Goal: Task Accomplishment & Management: Manage account settings

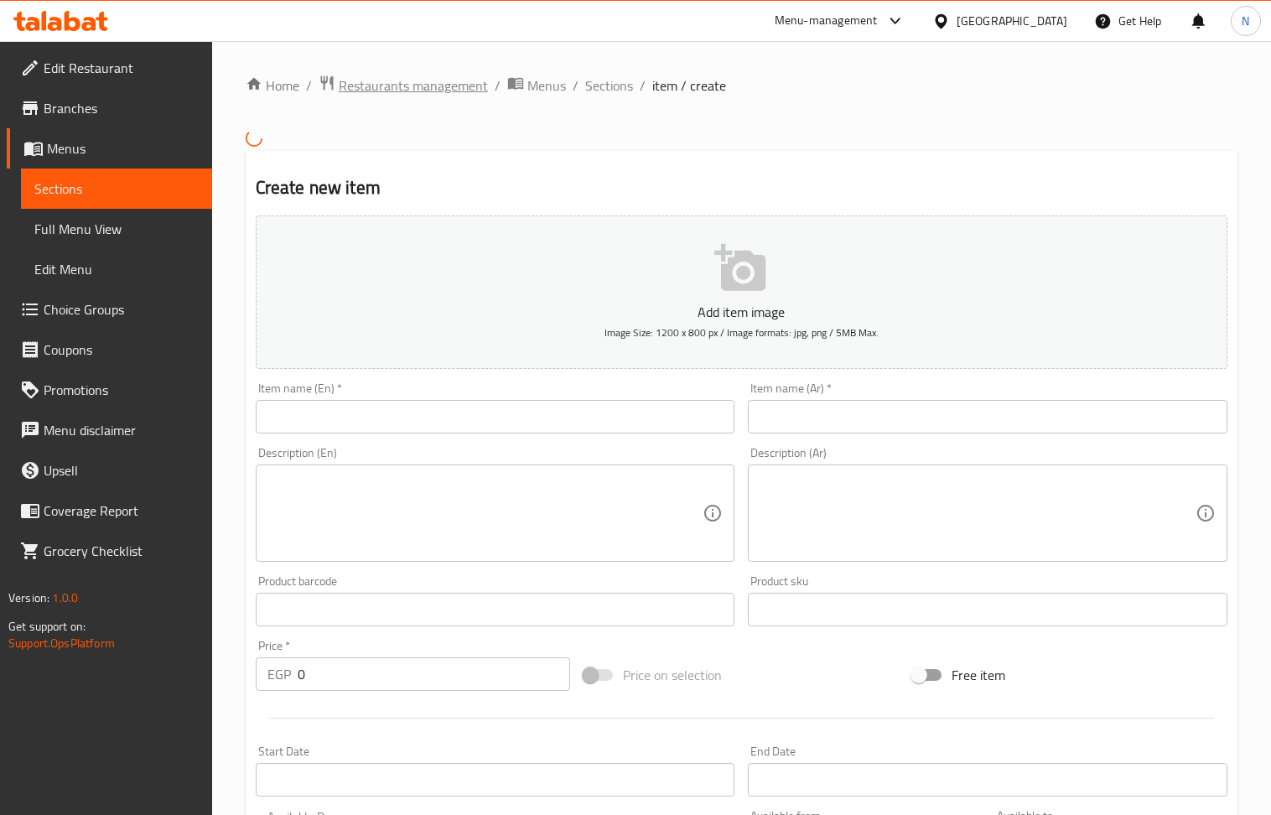
click at [454, 86] on span "Restaurants management" at bounding box center [413, 85] width 149 height 20
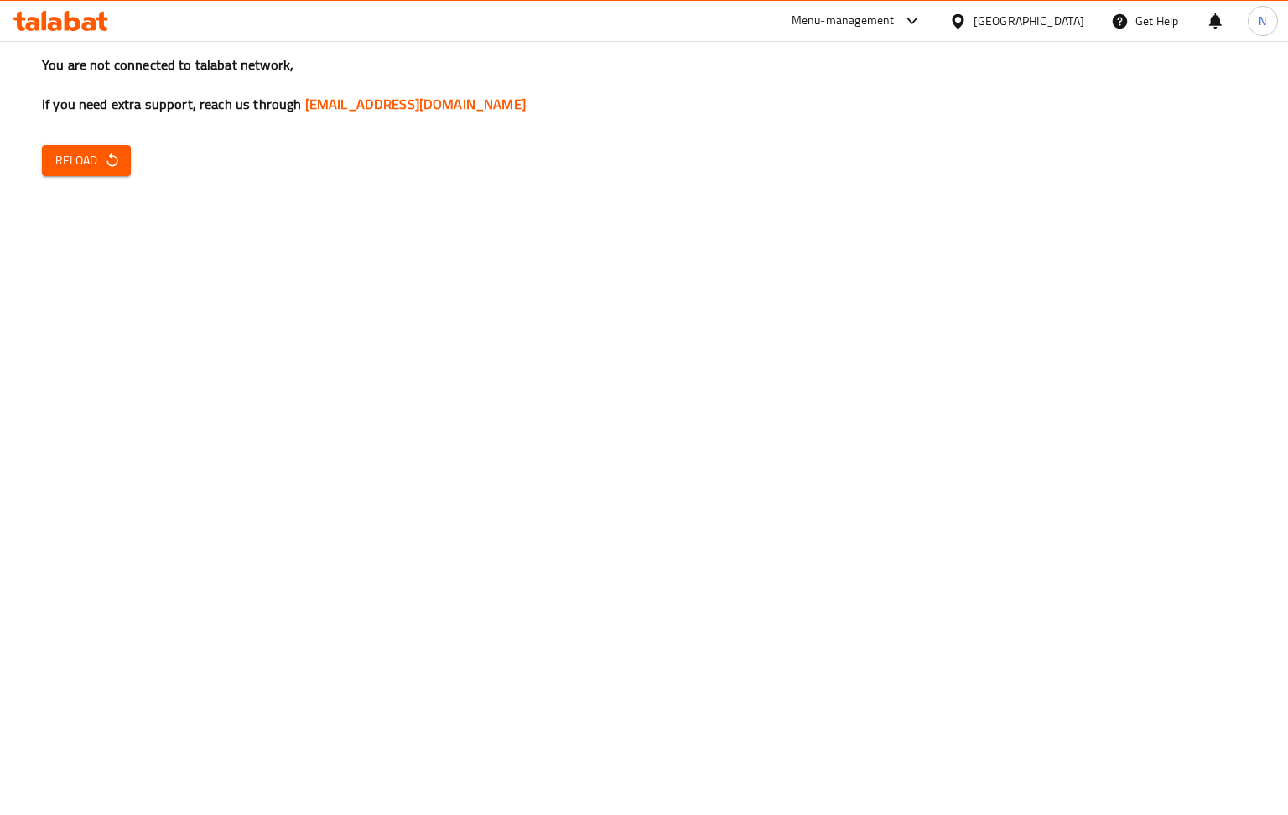
click at [71, 158] on span "Reload" at bounding box center [86, 160] width 62 height 21
click at [91, 158] on span "Reload" at bounding box center [86, 160] width 62 height 21
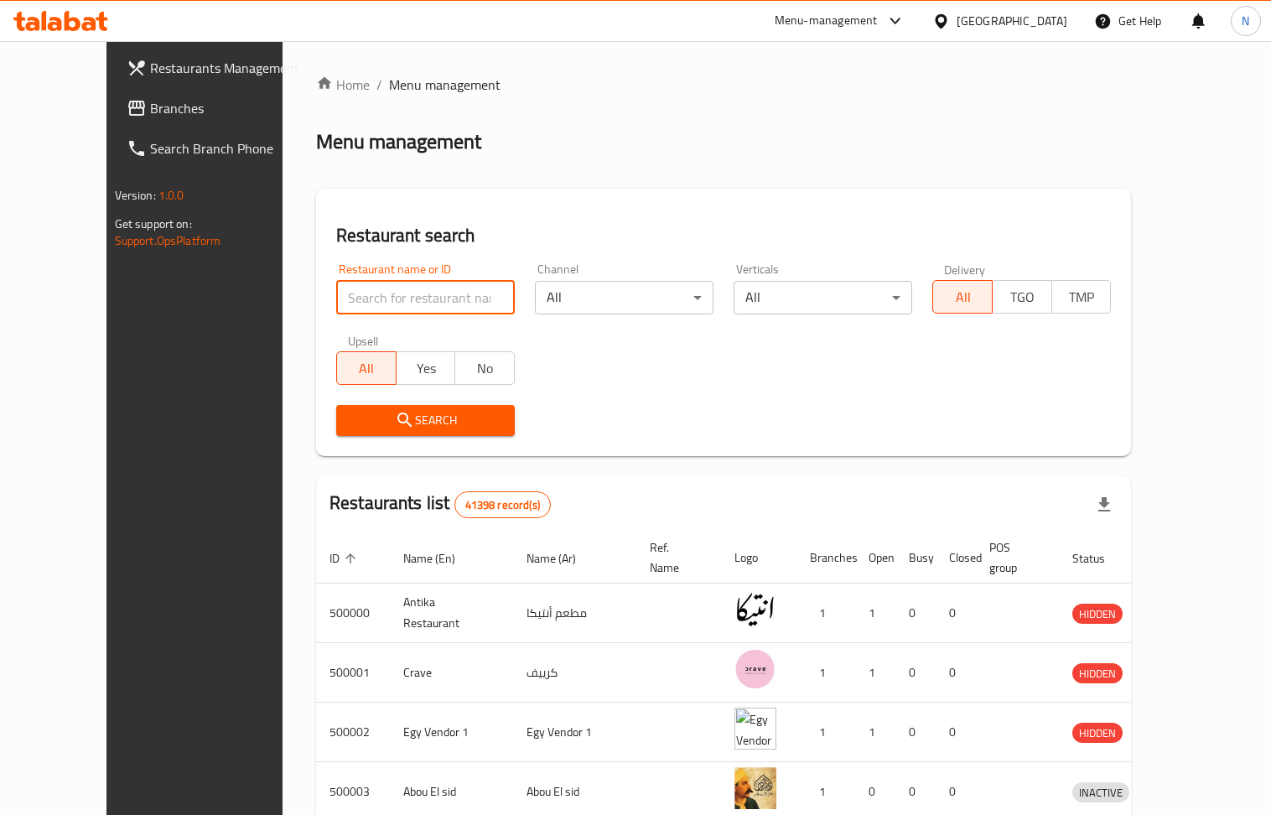
paste input "702138"
type input "702138"
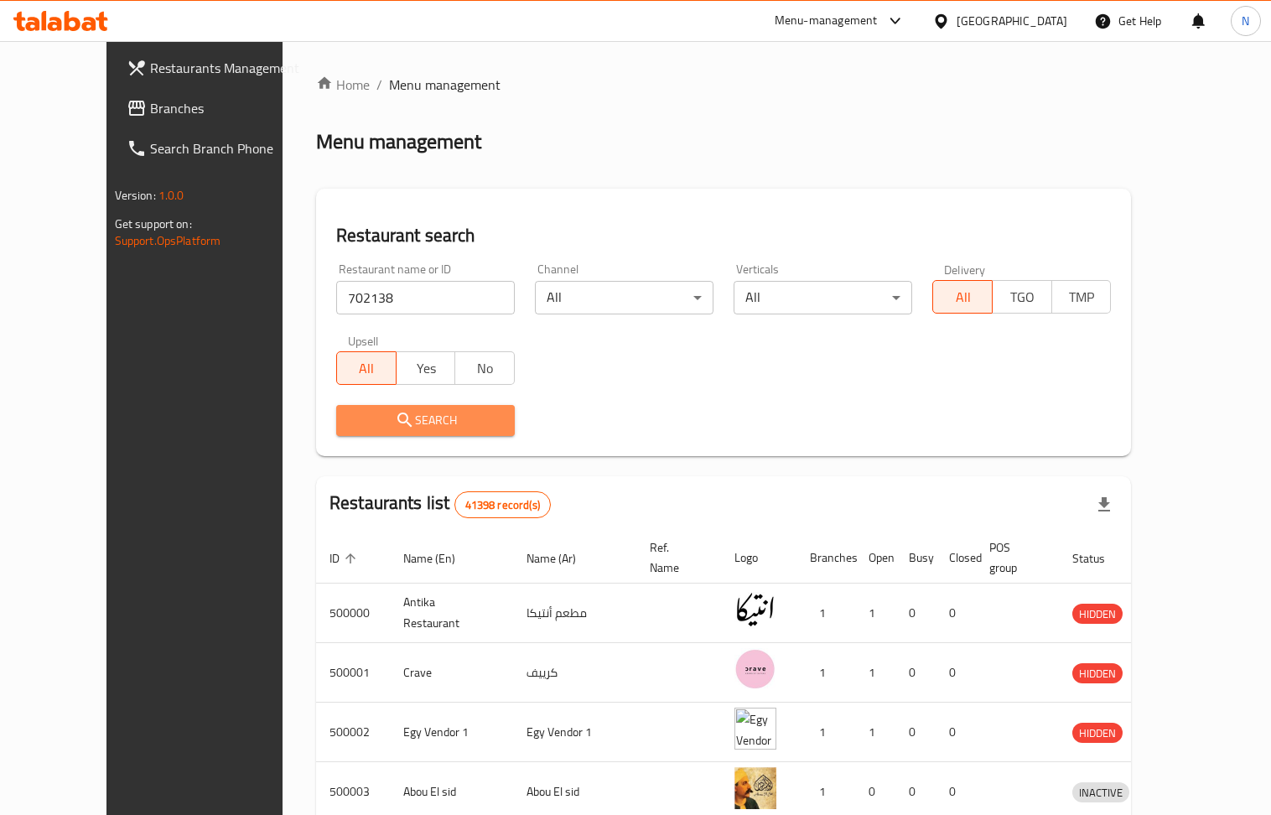
click at [404, 413] on span "Search" at bounding box center [426, 420] width 152 height 21
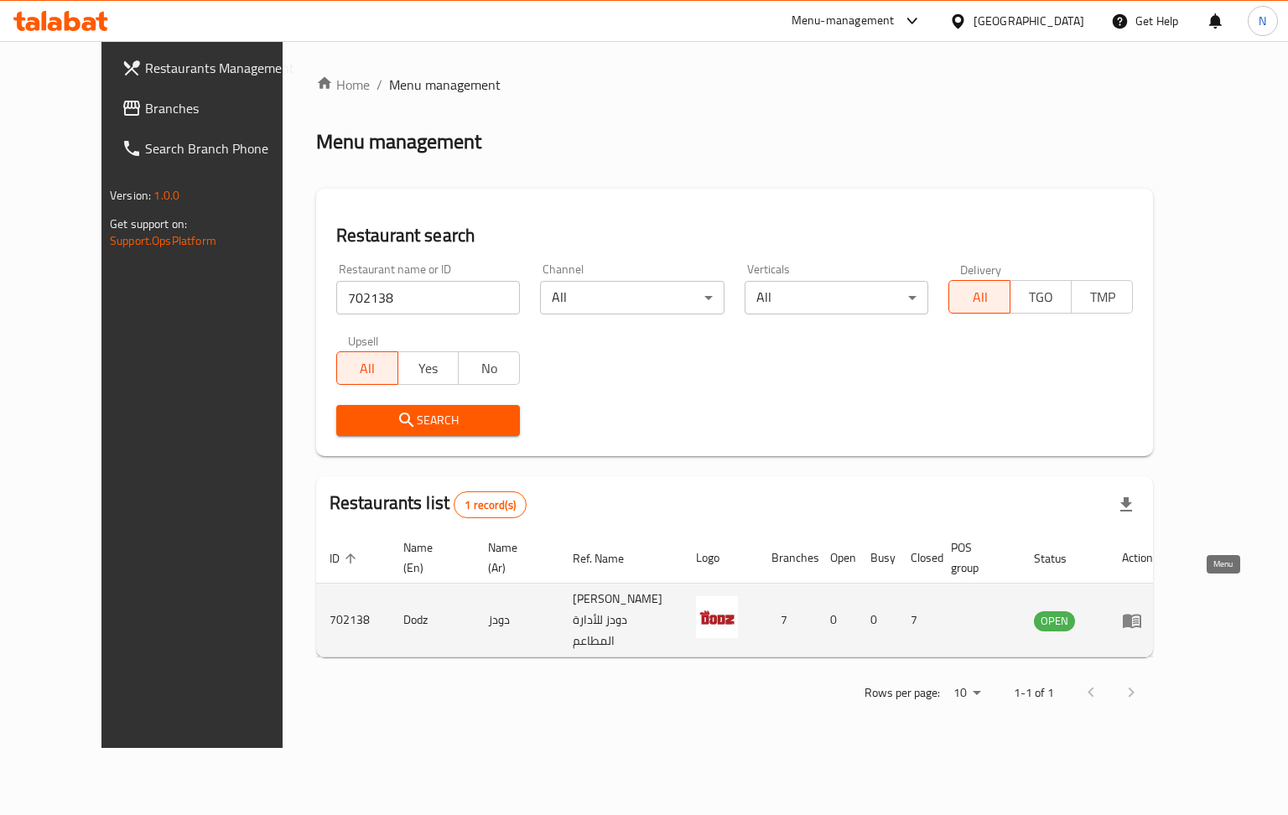
click at [1142, 610] on icon "enhanced table" at bounding box center [1132, 620] width 20 height 20
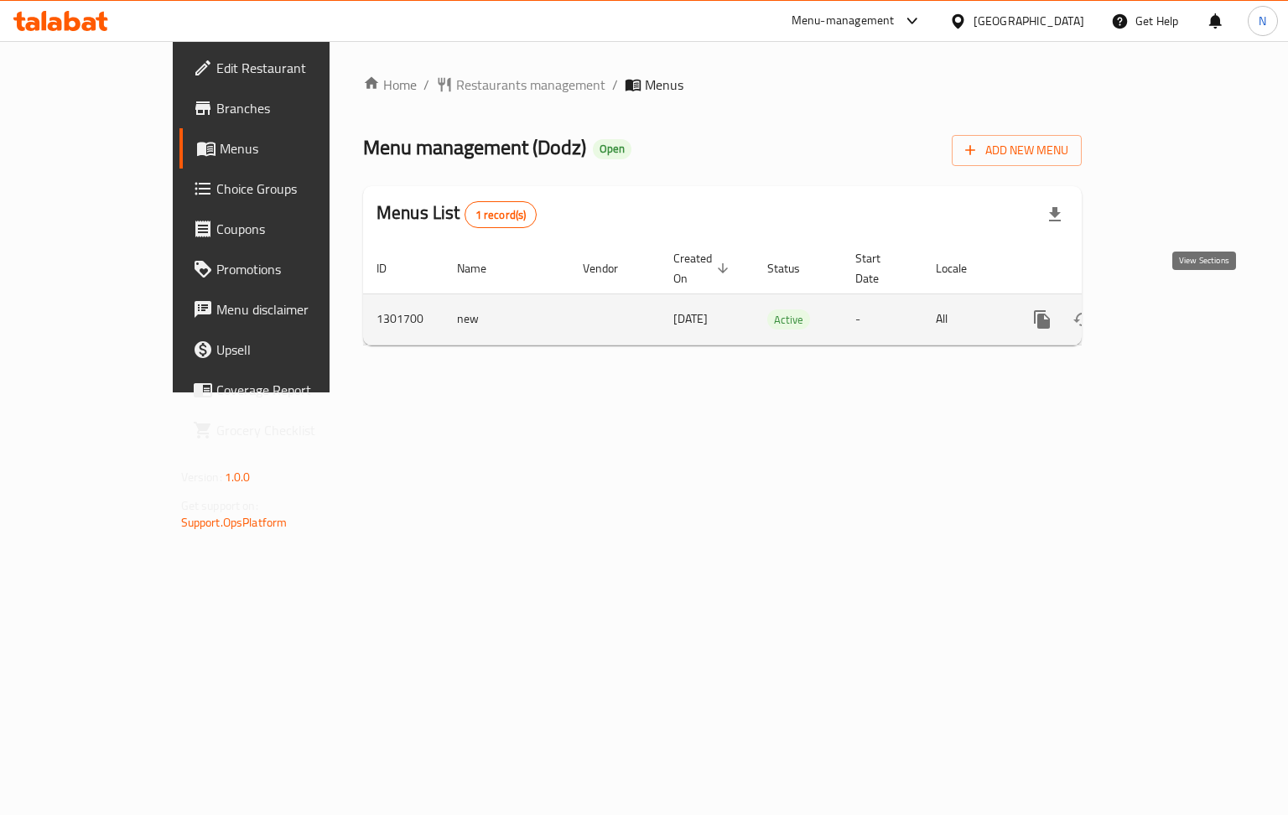
click at [1183, 299] on link "enhanced table" at bounding box center [1163, 319] width 40 height 40
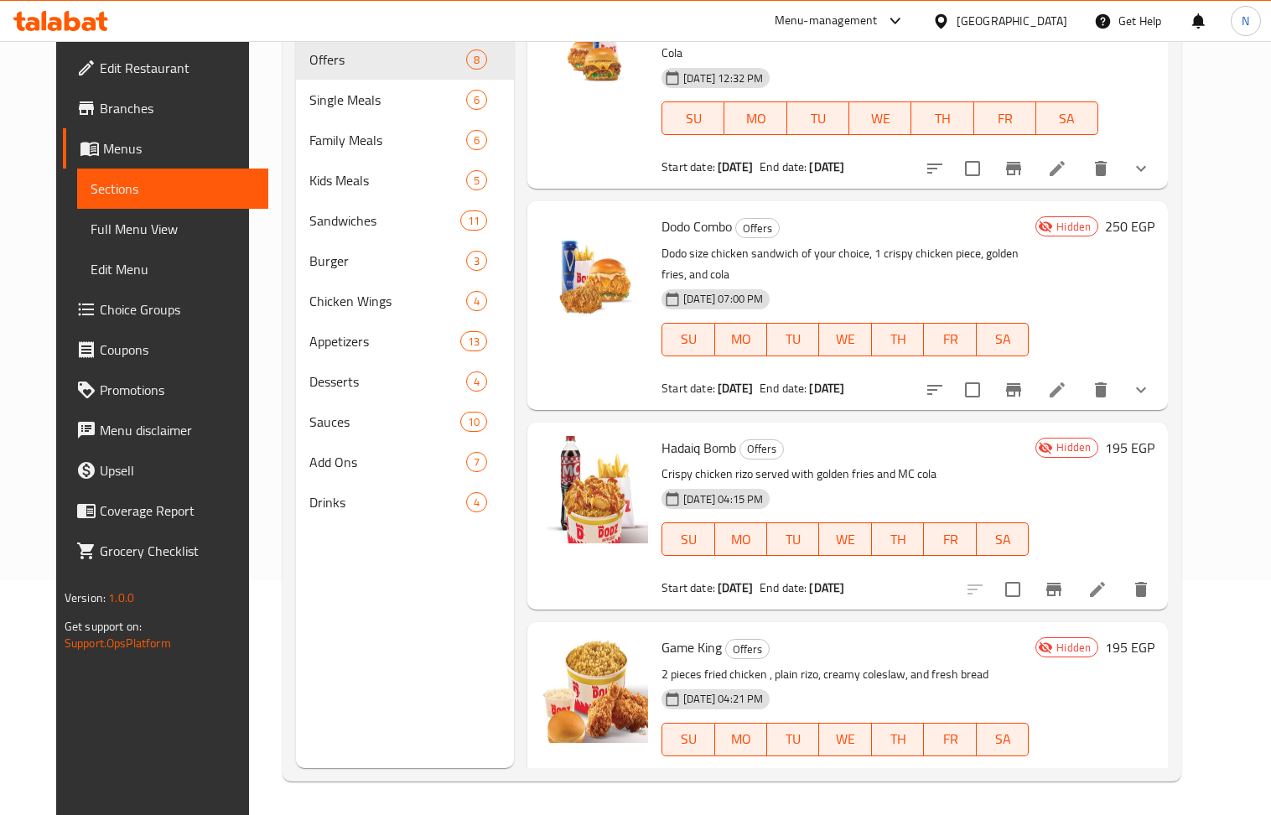
scroll to position [293, 0]
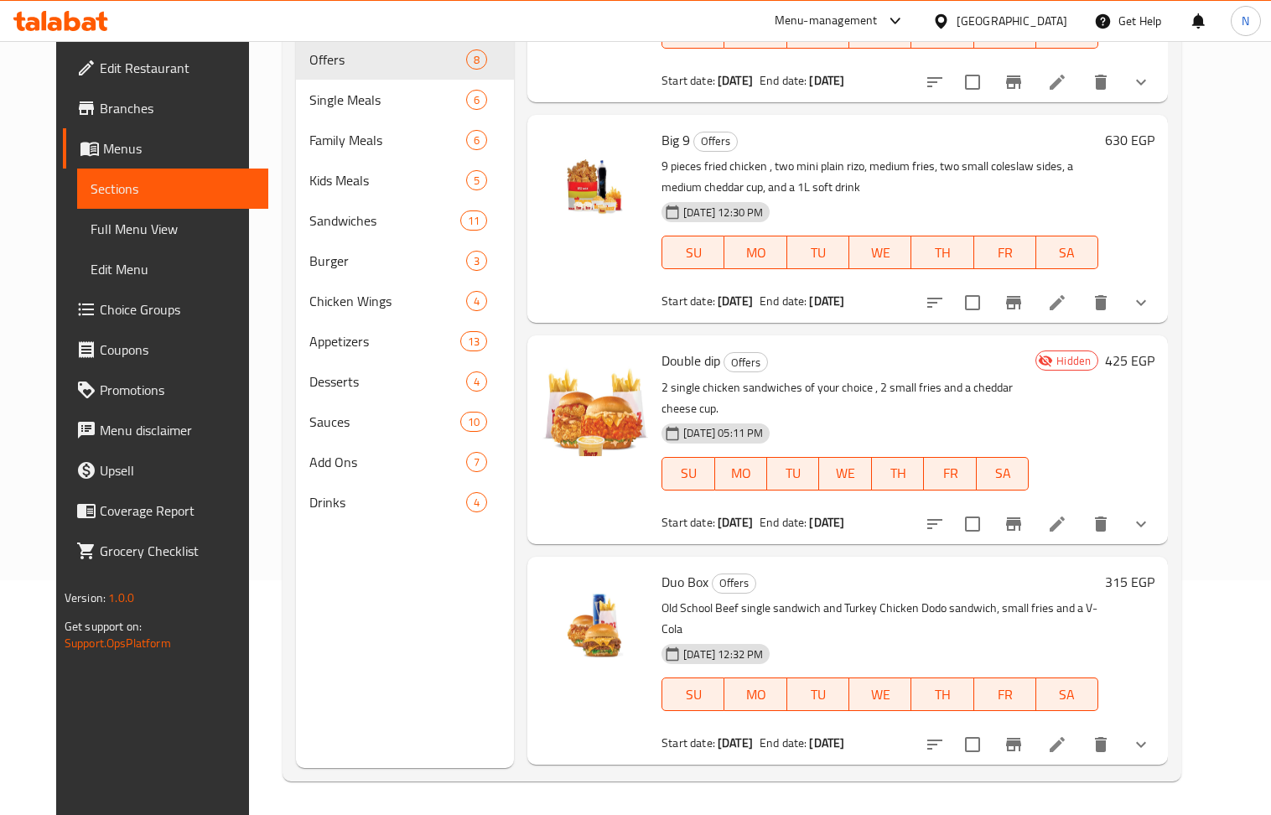
click at [1067, 514] on icon at bounding box center [1057, 524] width 20 height 20
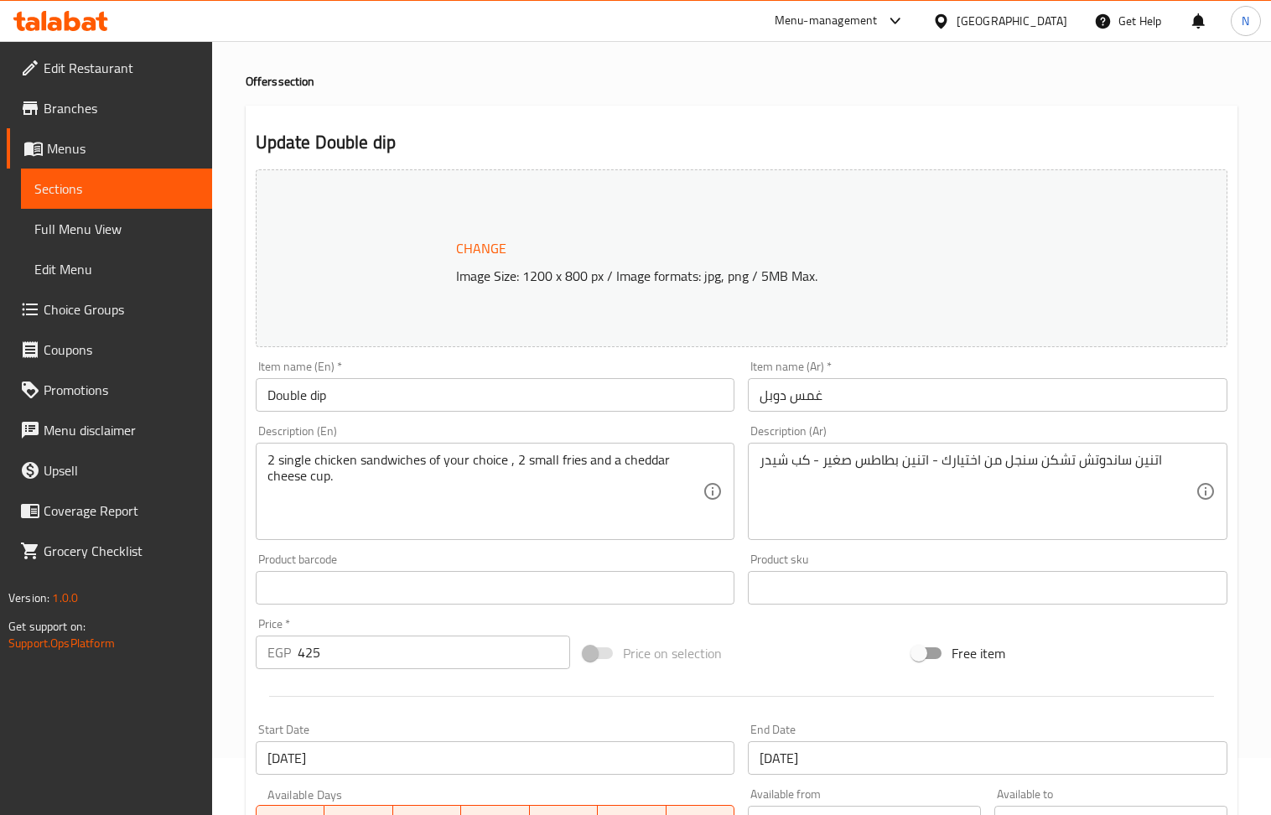
scroll to position [447, 0]
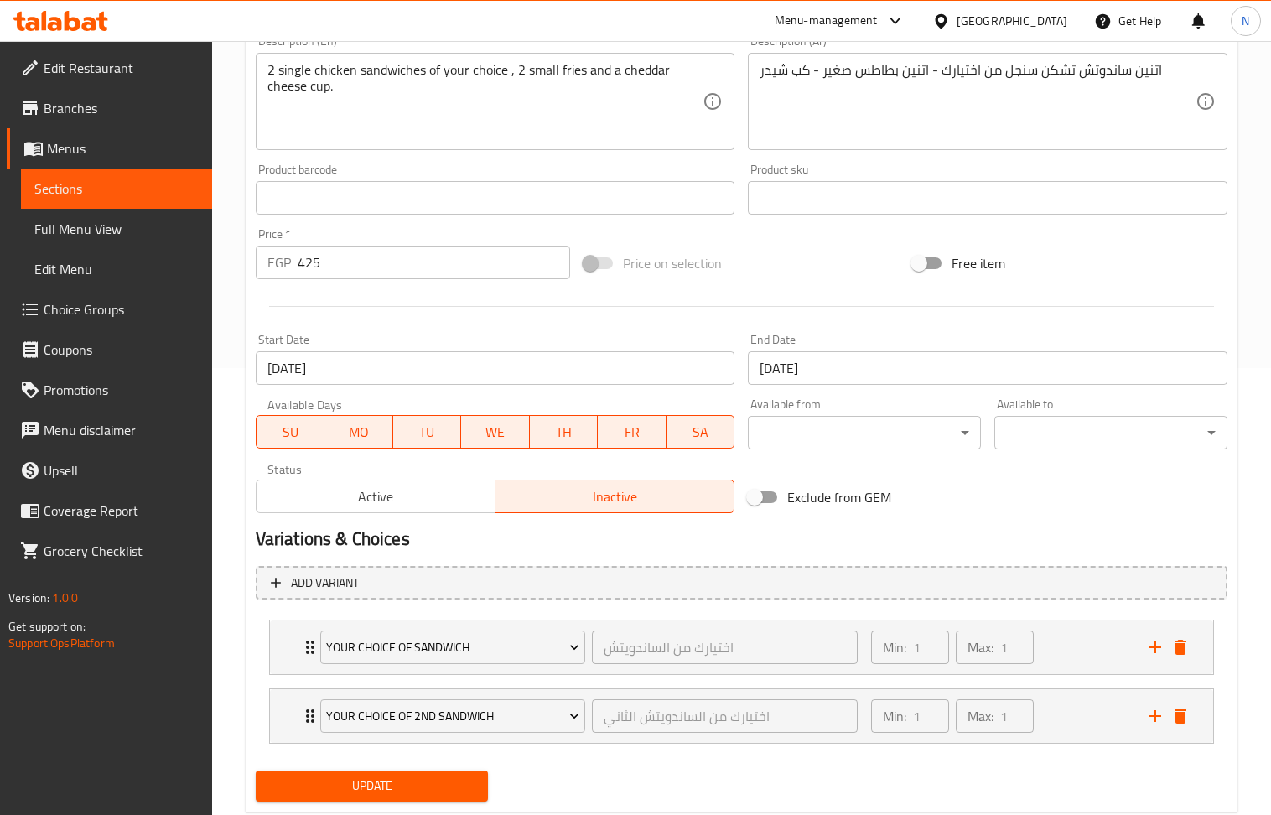
click at [433, 504] on span "Active" at bounding box center [376, 497] width 226 height 24
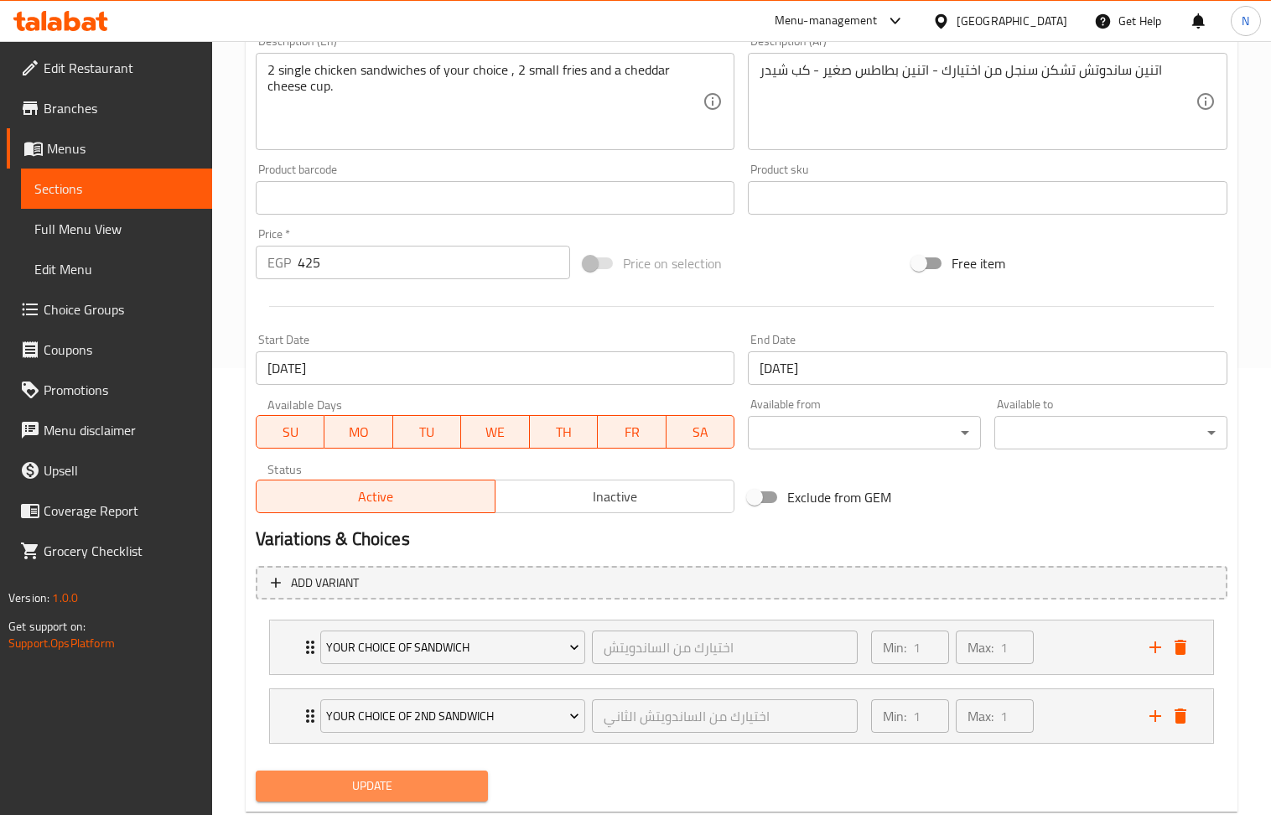
click at [403, 776] on button "Update" at bounding box center [372, 786] width 233 height 31
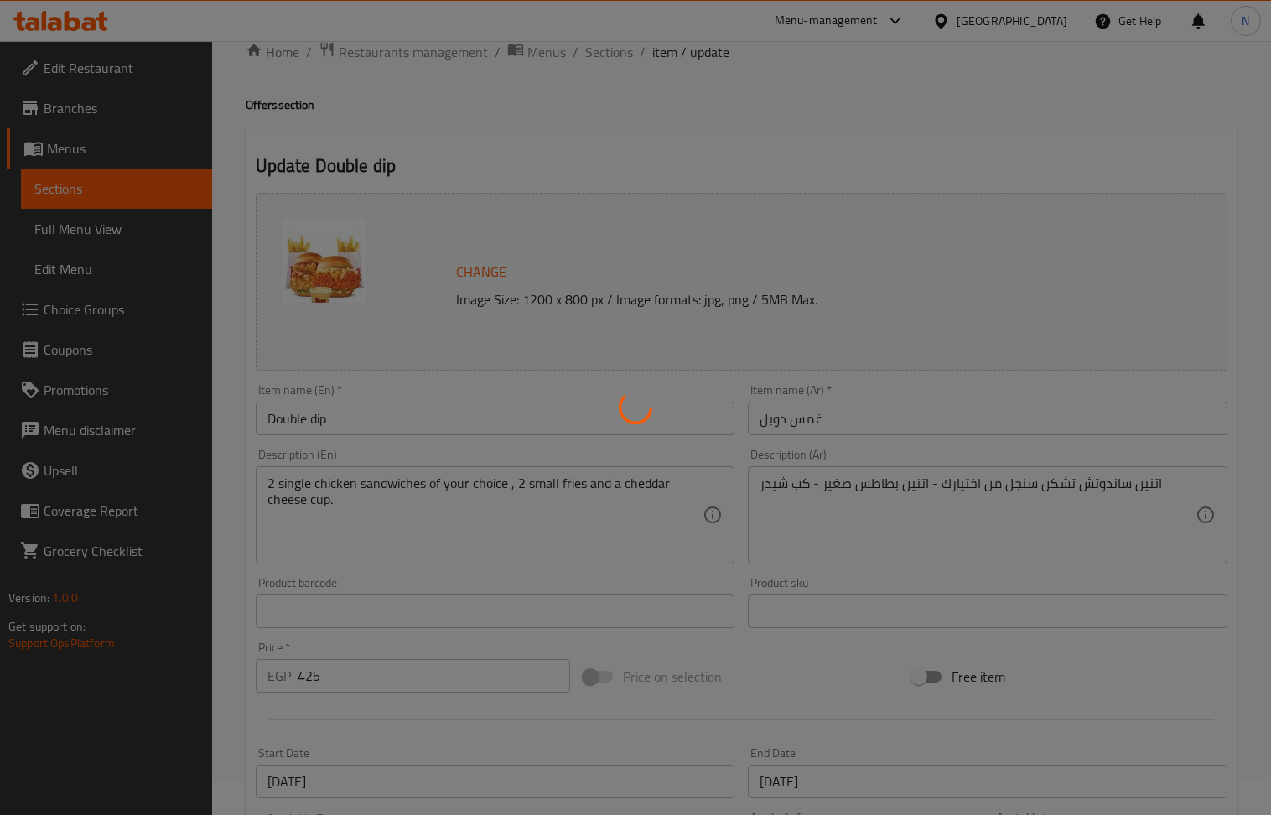
scroll to position [0, 0]
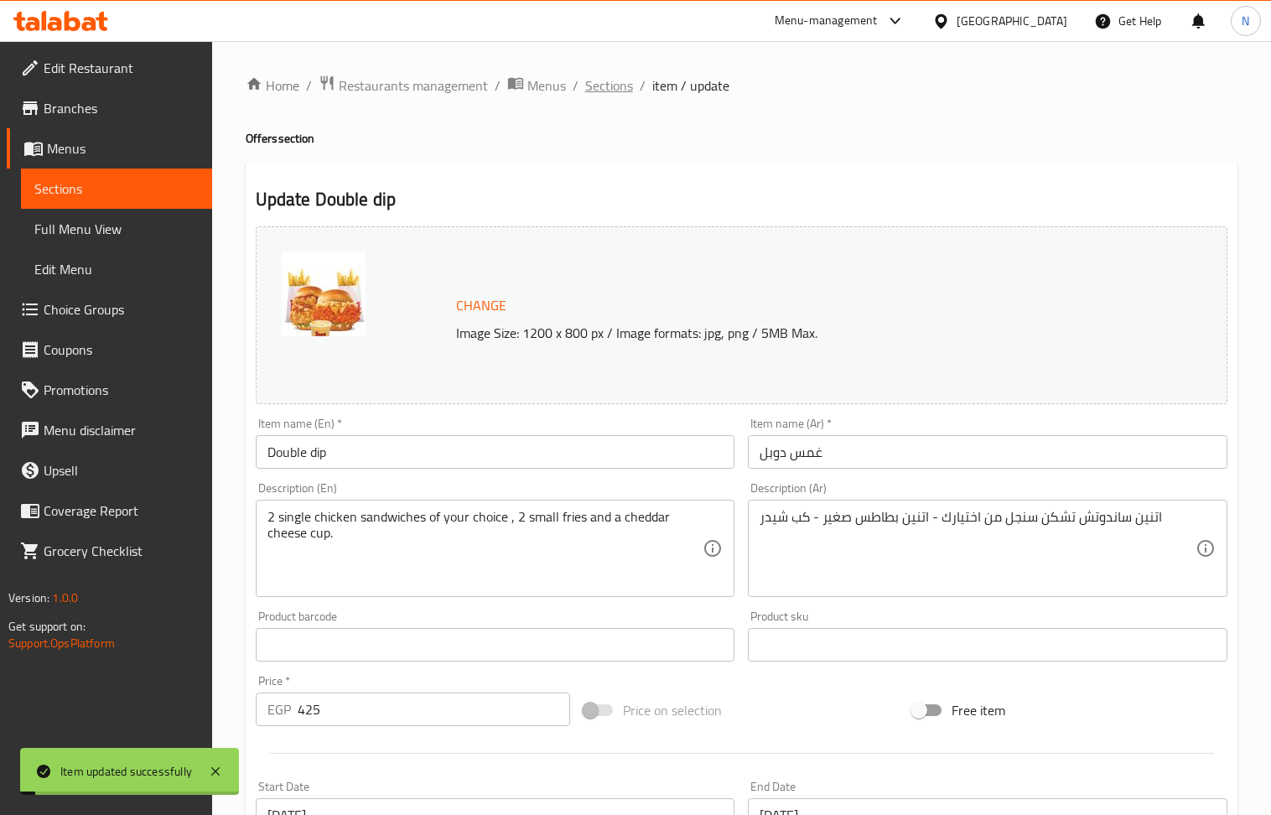
click at [624, 81] on span "Sections" at bounding box center [609, 85] width 48 height 20
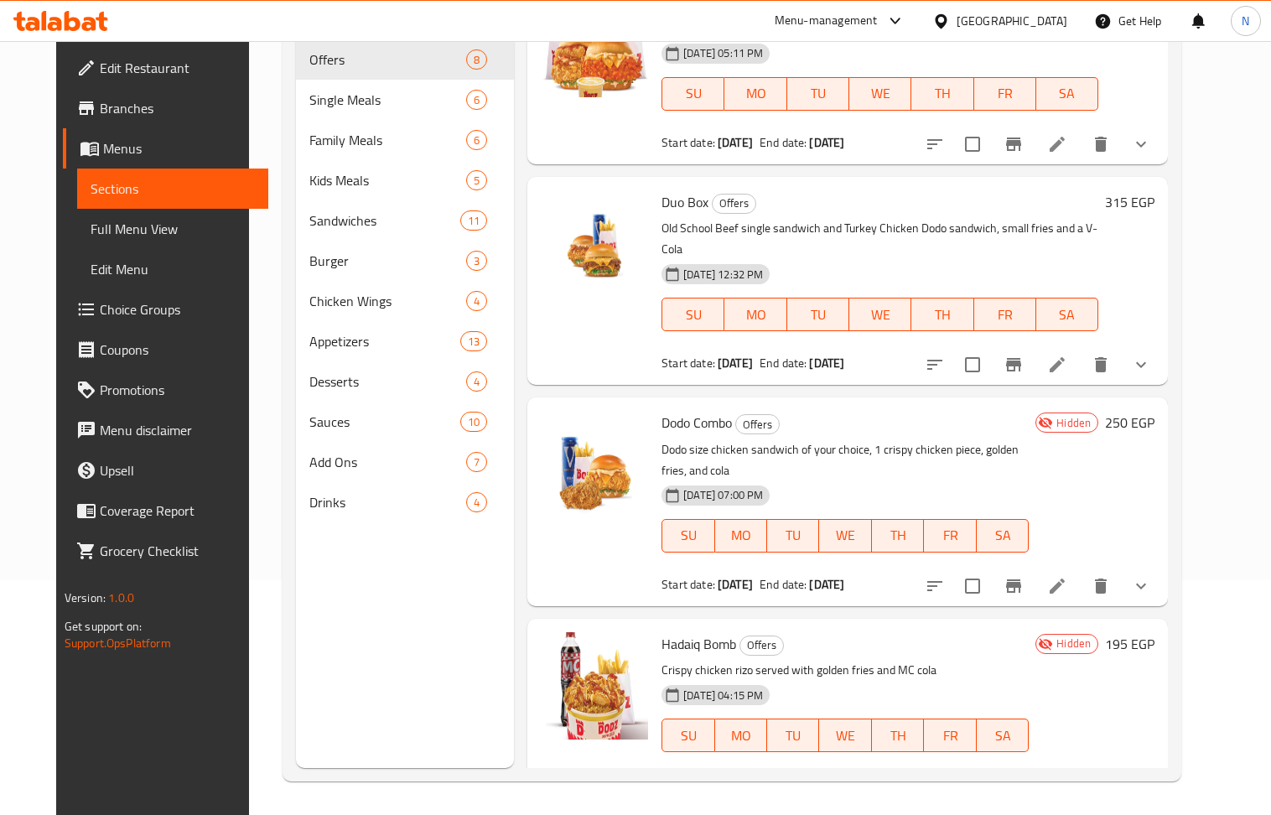
scroll to position [645, 0]
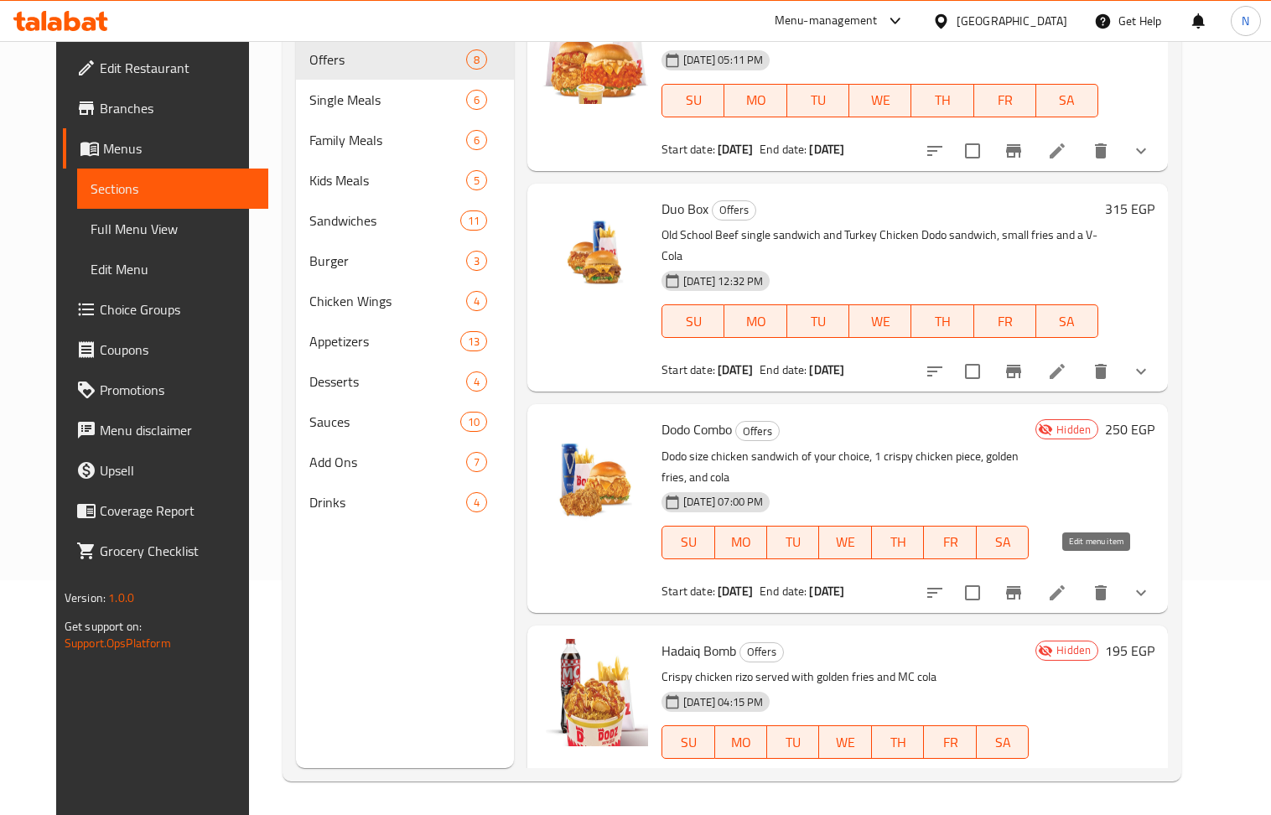
click at [1067, 583] on icon at bounding box center [1057, 593] width 20 height 20
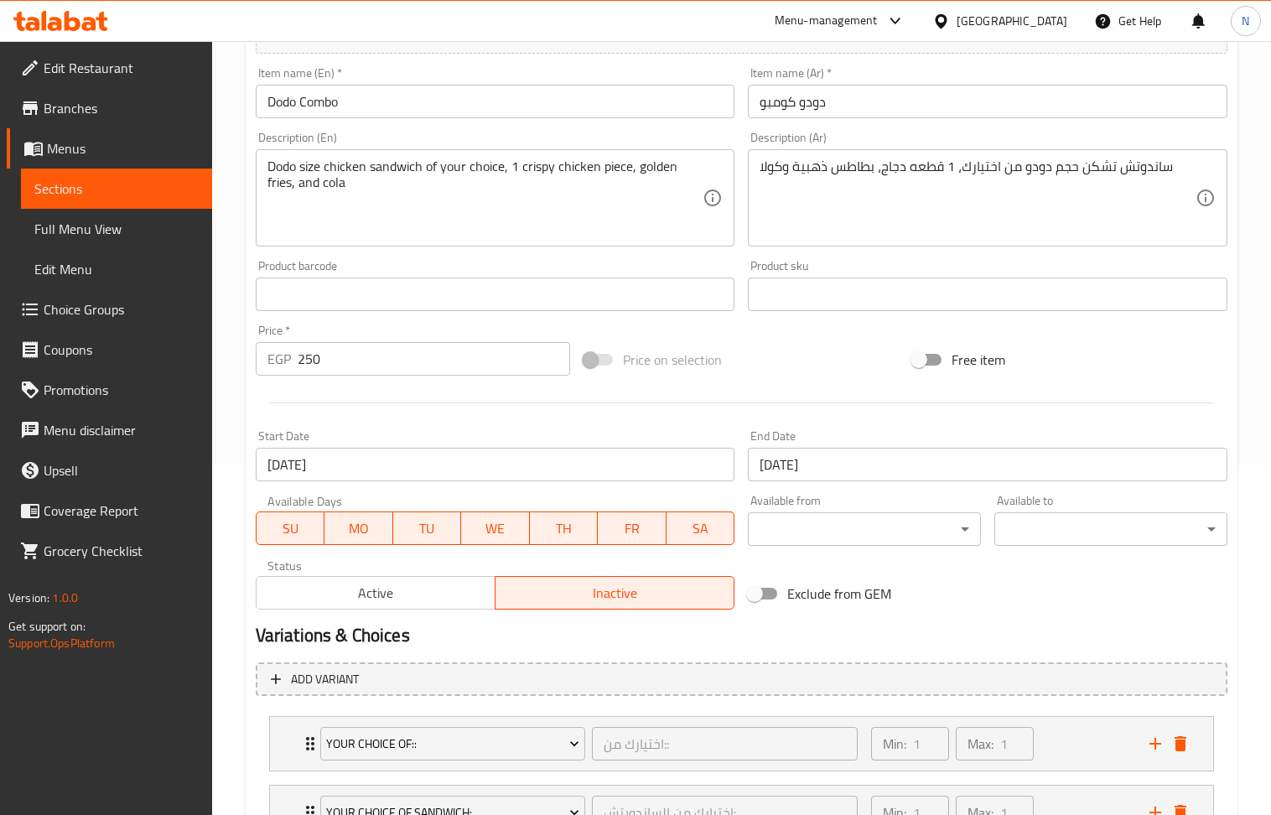
scroll to position [493, 0]
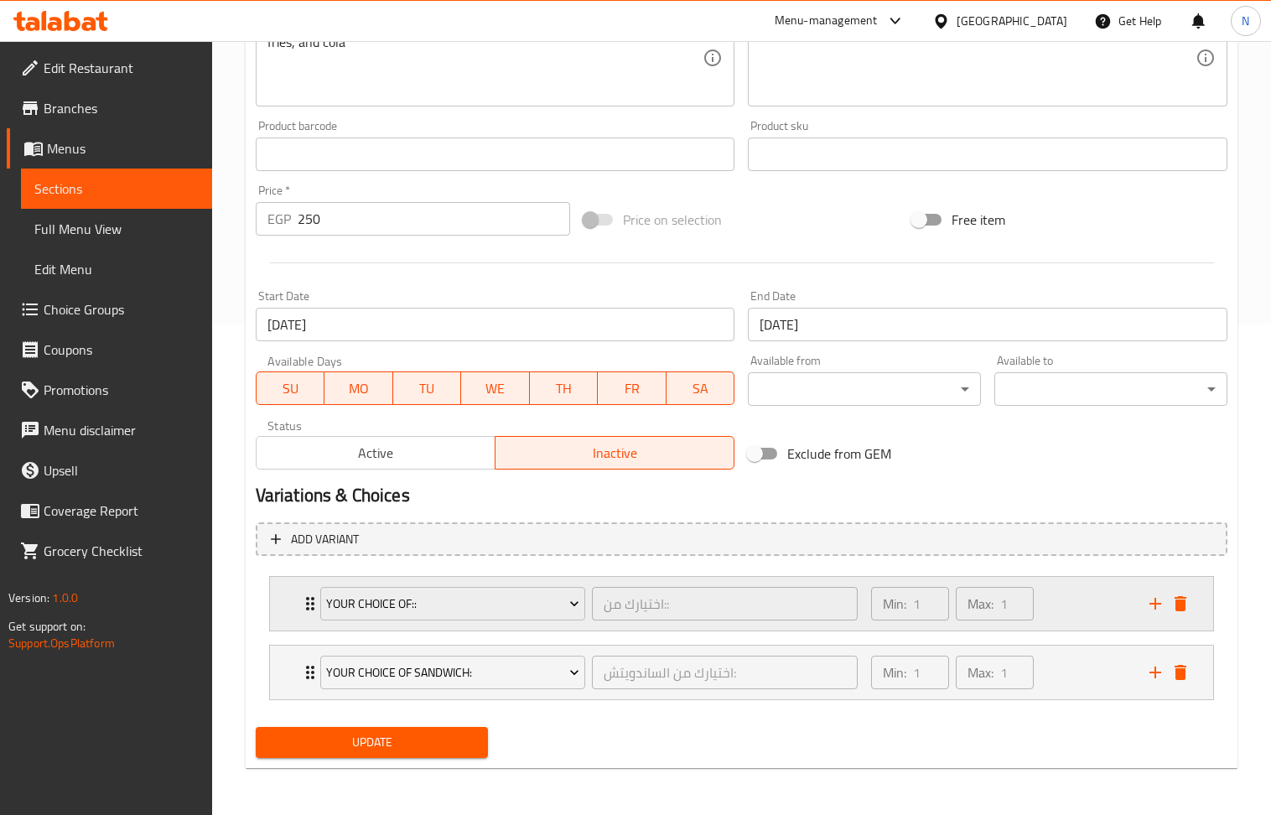
click at [1103, 610] on div "Min: 1 ​ Max: 1 ​" at bounding box center [1000, 604] width 278 height 54
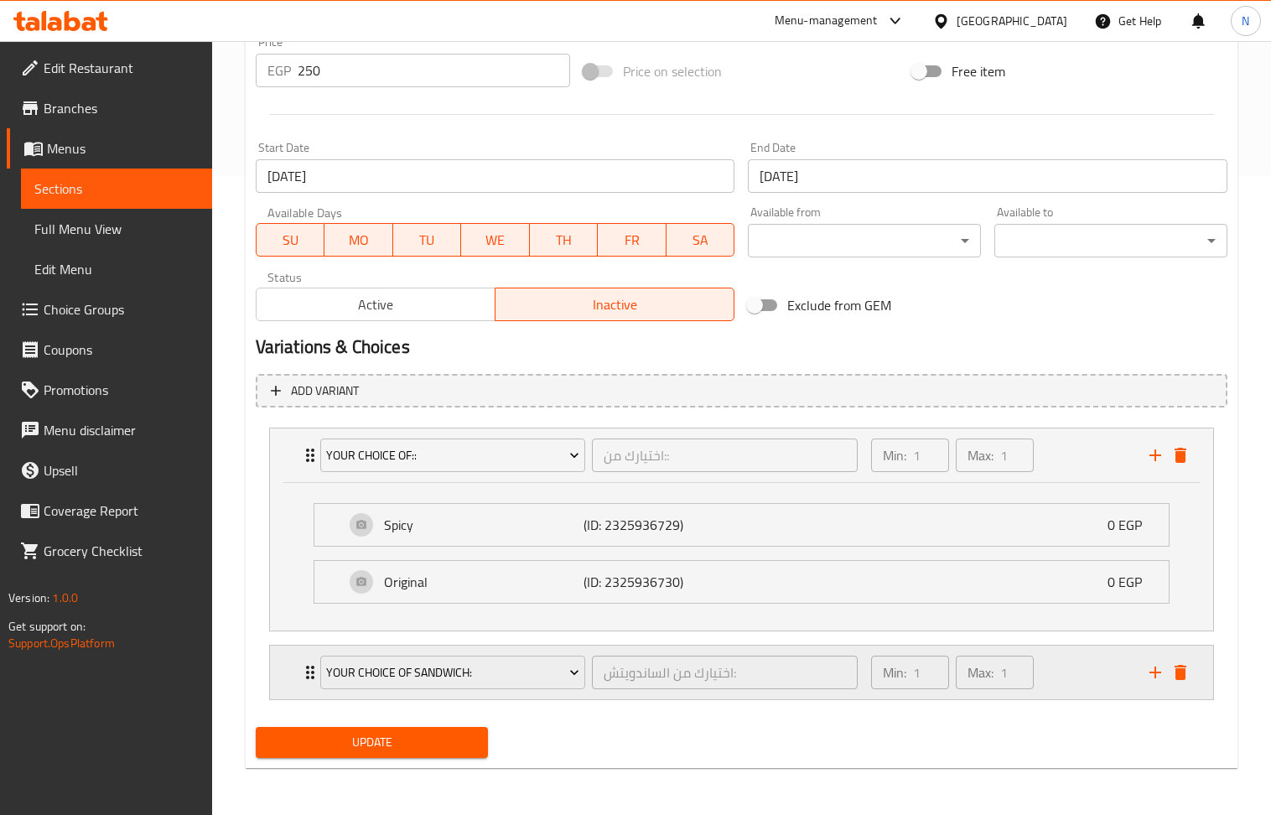
click at [1088, 659] on div "Min: 1 ​ Max: 1 ​" at bounding box center [1000, 673] width 278 height 54
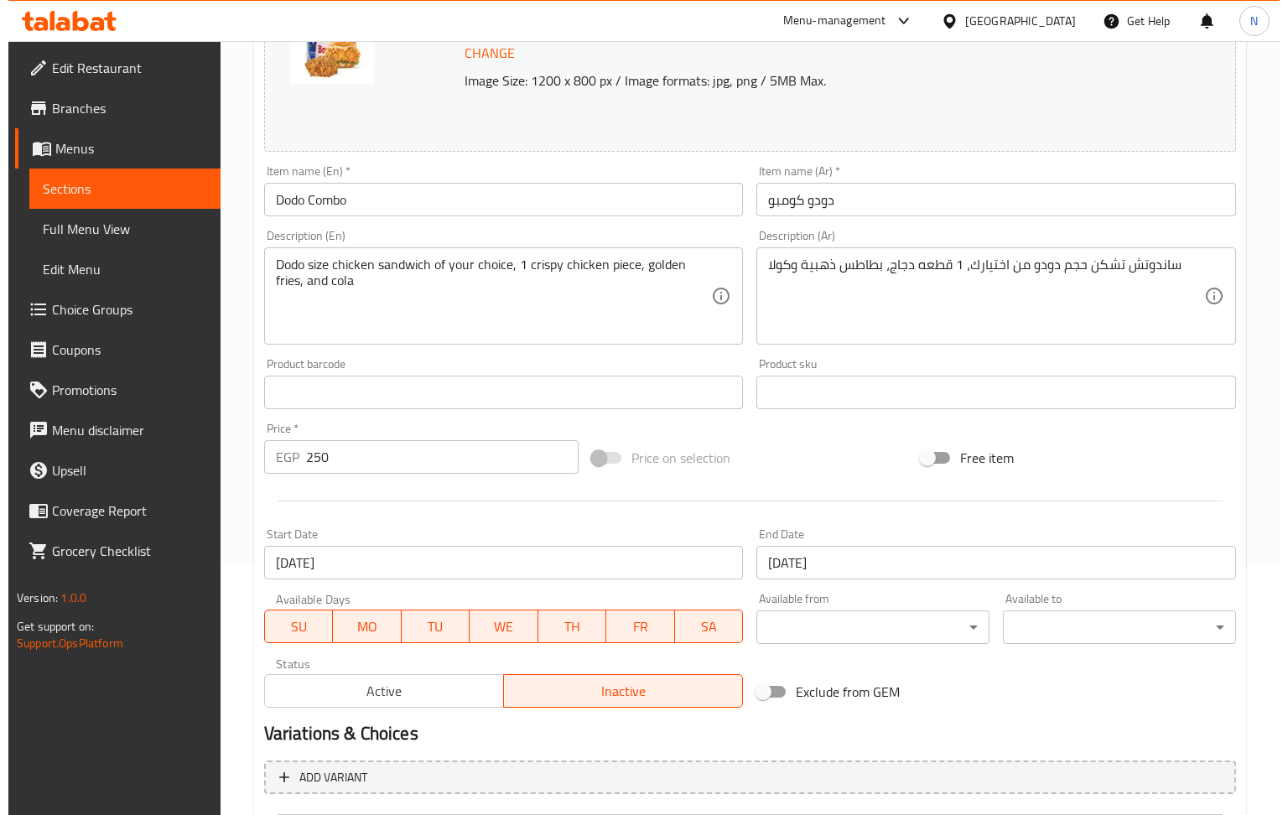
scroll to position [0, 0]
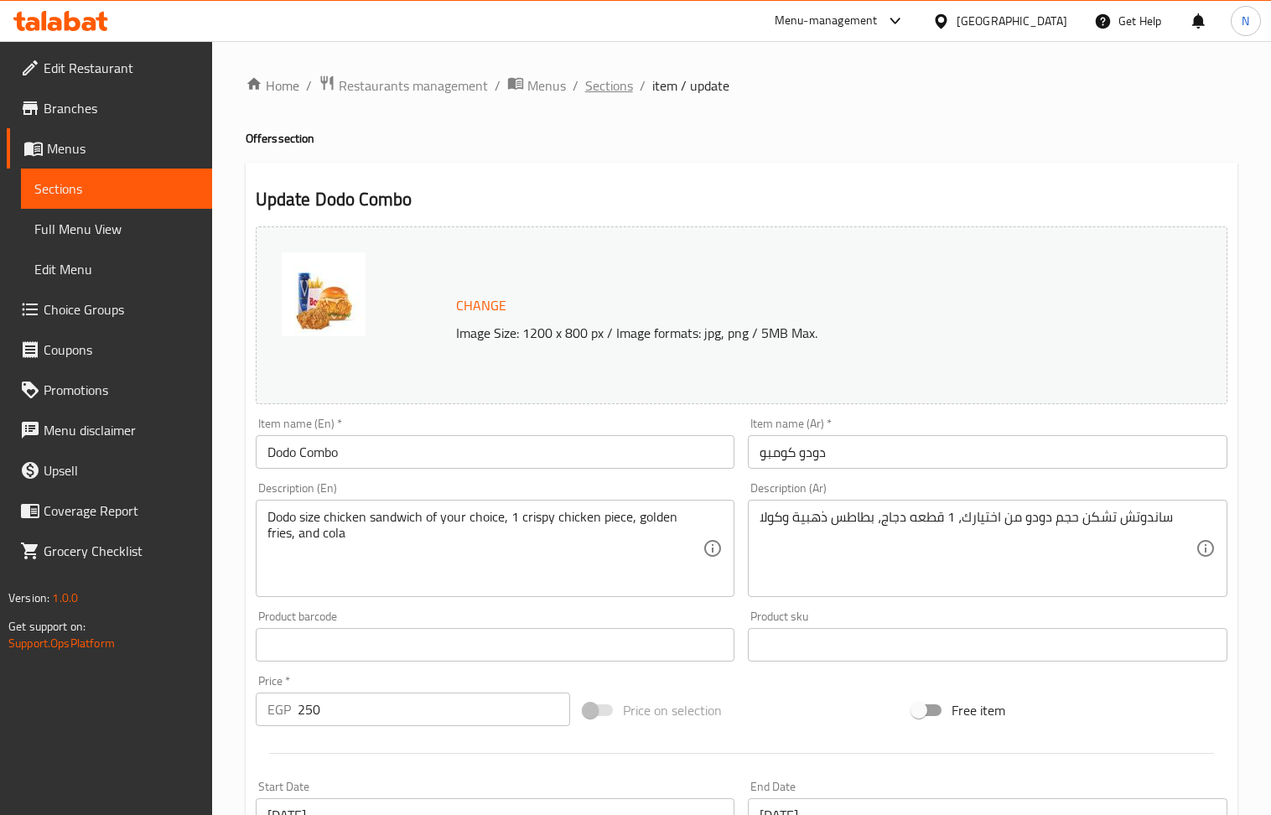
click at [617, 91] on span "Sections" at bounding box center [609, 85] width 48 height 20
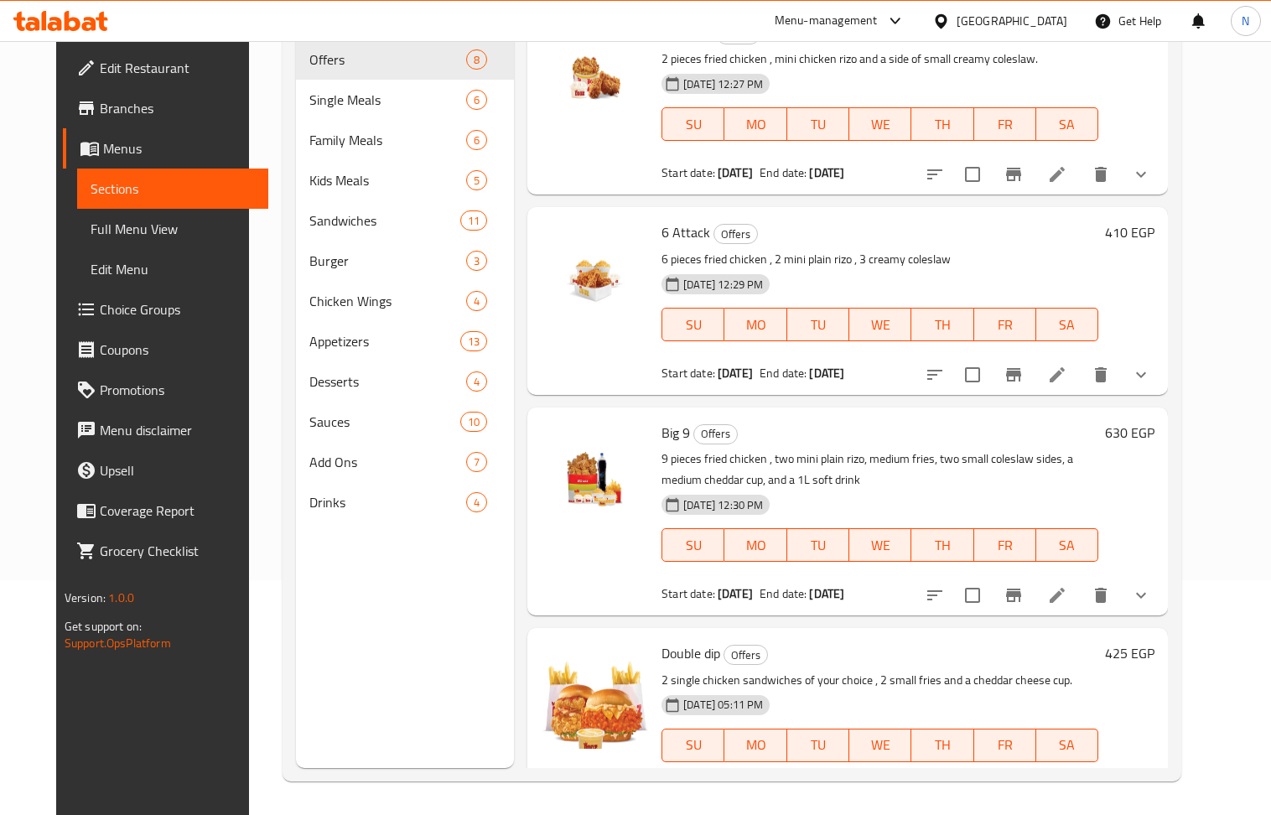
click at [1037, 29] on div "[GEOGRAPHIC_DATA]" at bounding box center [1012, 21] width 111 height 18
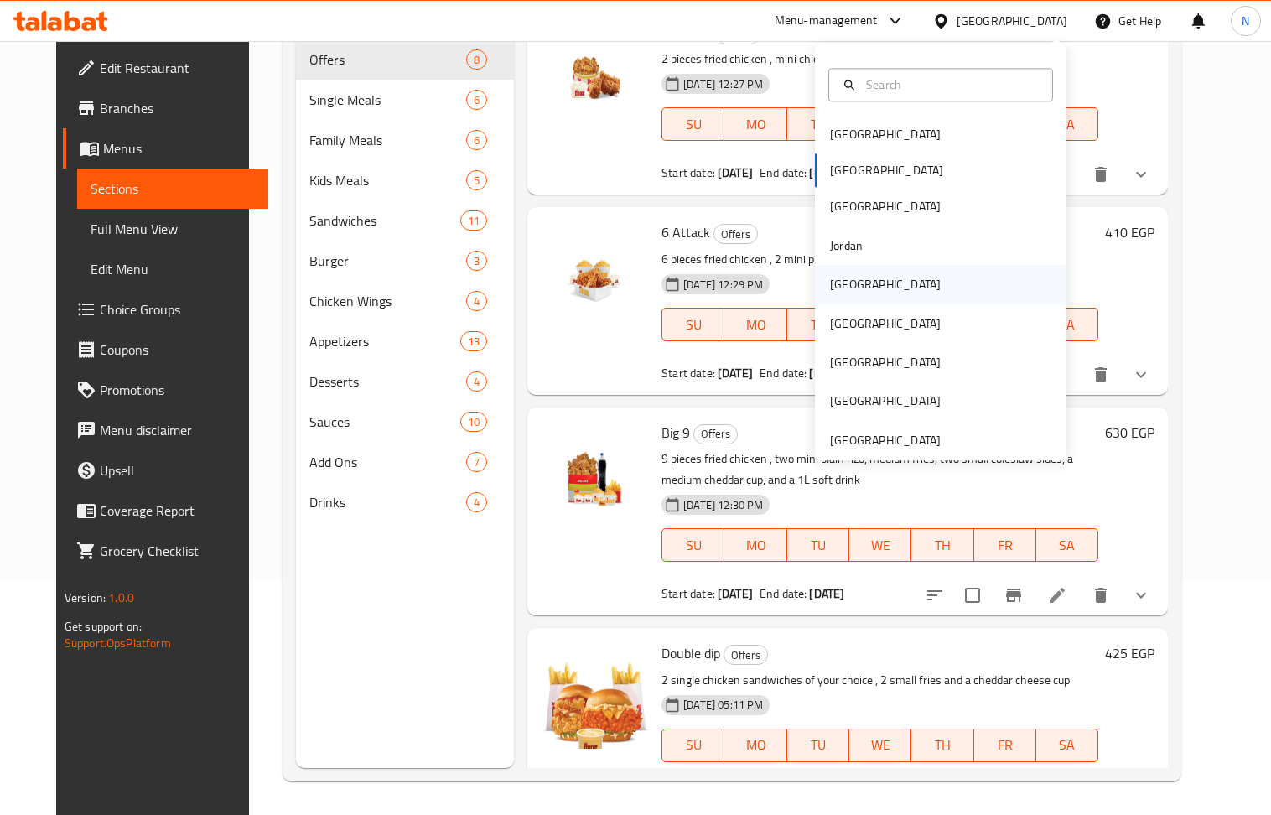
click at [846, 280] on div "Kuwait" at bounding box center [885, 285] width 111 height 18
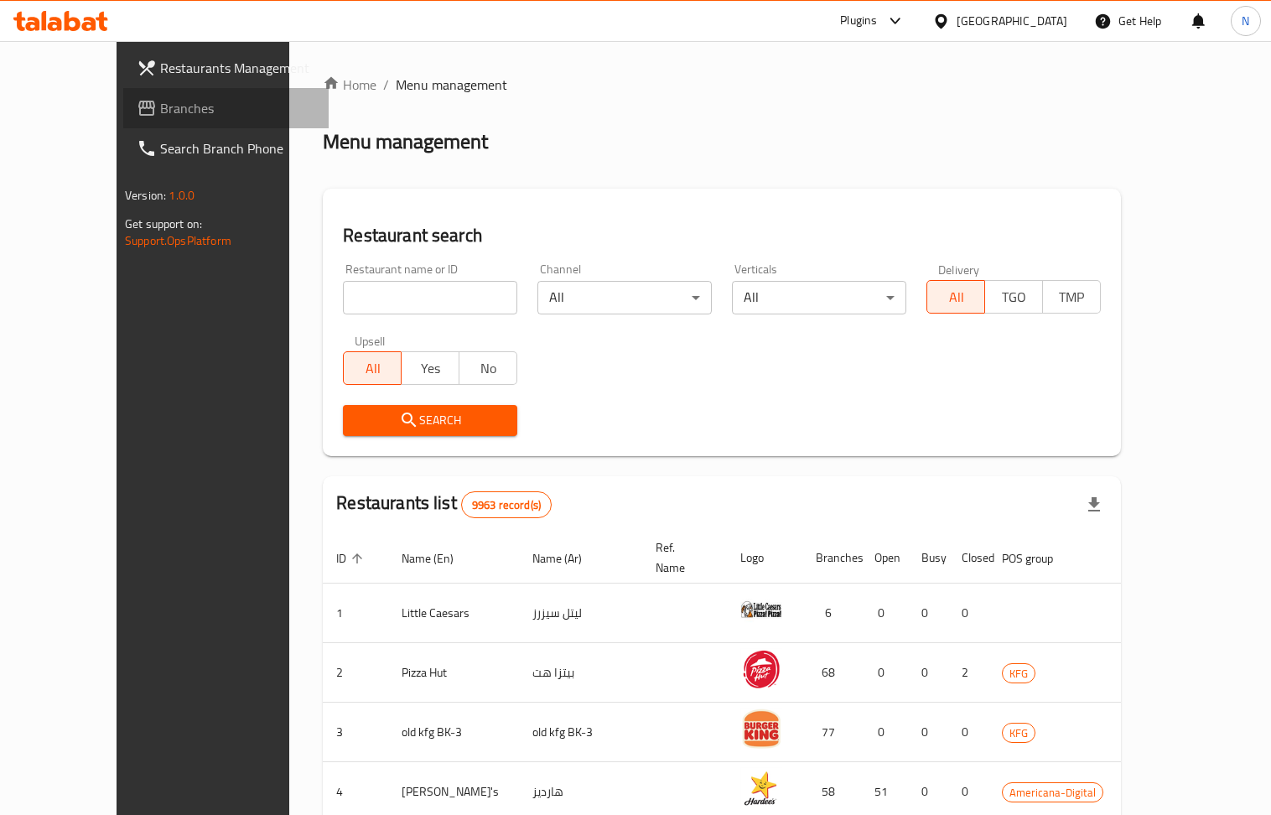
click at [160, 108] on span "Branches" at bounding box center [237, 108] width 155 height 20
